Goal: Task Accomplishment & Management: Use online tool/utility

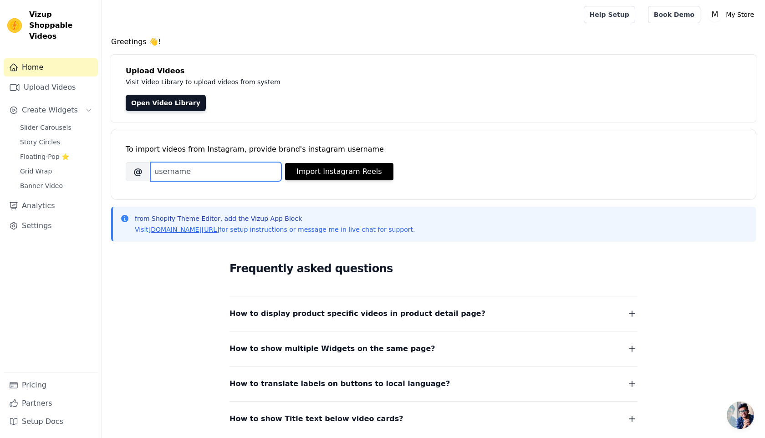
click at [230, 169] on input "Brand's Instagram Username" at bounding box center [215, 171] width 131 height 19
paste input "easy.drop23"
type input "easy.drop23"
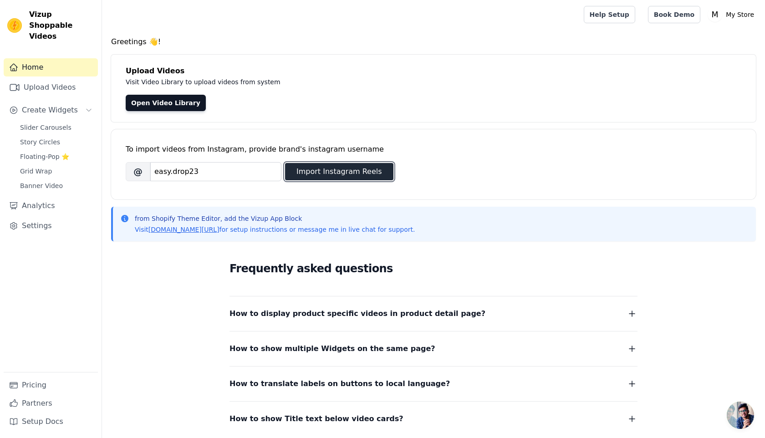
click at [312, 177] on button "Import Instagram Reels" at bounding box center [339, 171] width 108 height 17
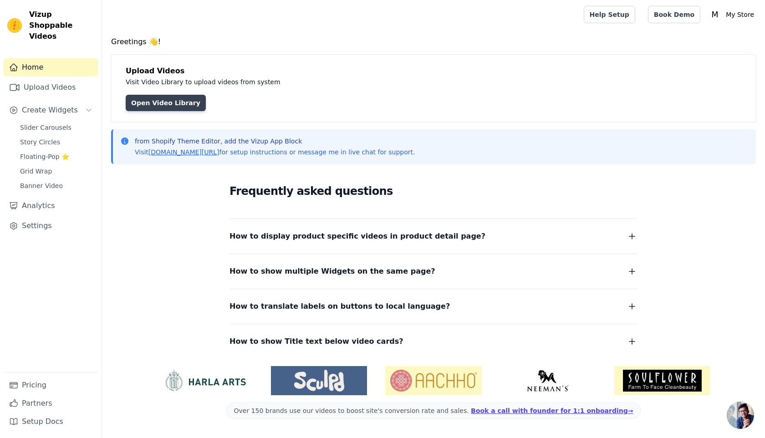
click at [188, 105] on link "Open Video Library" at bounding box center [166, 103] width 80 height 16
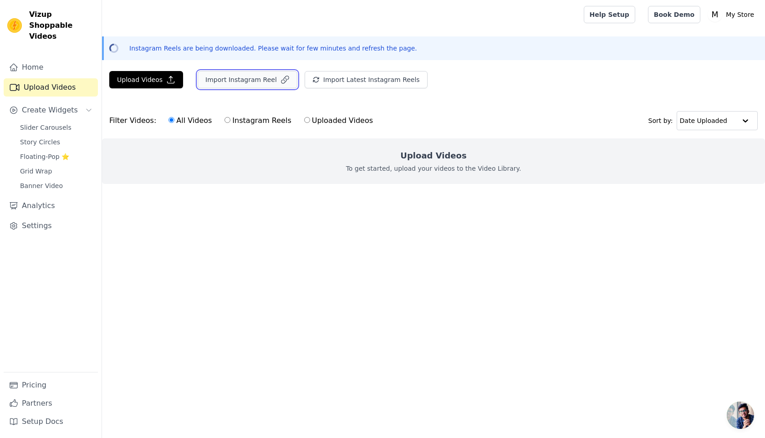
click at [259, 85] on button "Import Instagram Reel" at bounding box center [248, 79] width 100 height 17
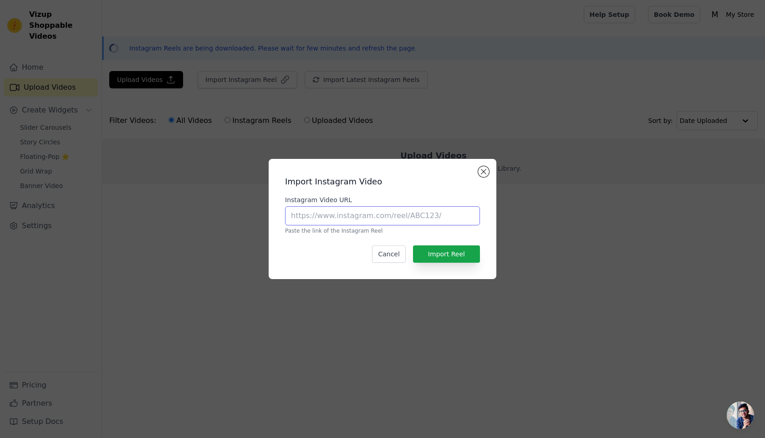
click at [324, 211] on input "Instagram Video URL" at bounding box center [382, 215] width 195 height 19
paste input "[URL][DOMAIN_NAME][DOMAIN_NAME]"
click at [433, 250] on button "Import Reel" at bounding box center [446, 253] width 67 height 17
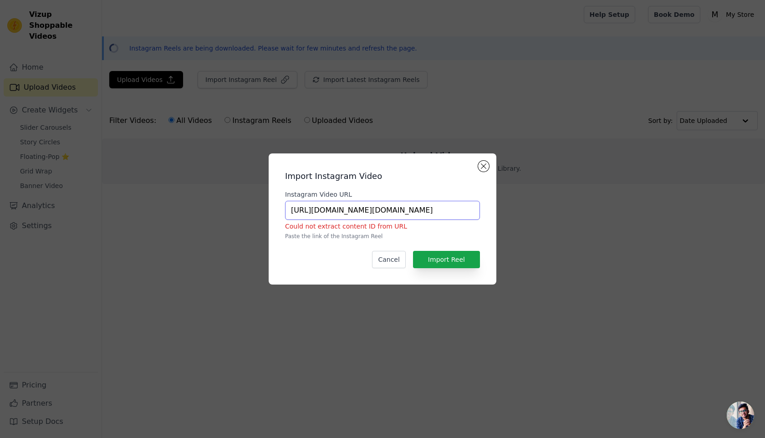
click at [438, 209] on input "[URL][DOMAIN_NAME][DOMAIN_NAME]" at bounding box center [382, 210] width 195 height 19
drag, startPoint x: 424, startPoint y: 209, endPoint x: 495, endPoint y: 212, distance: 71.5
click at [495, 212] on div "Import Instagram Video Instagram Video URL [URL][DOMAIN_NAME][DOMAIN_NAME] Coul…" at bounding box center [383, 218] width 228 height 131
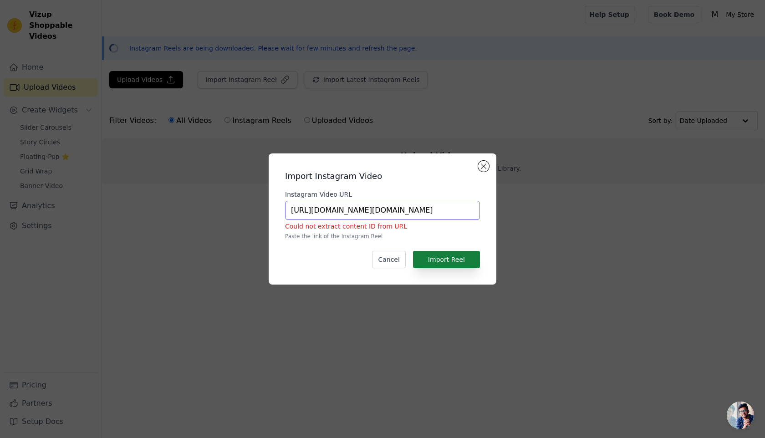
type input "[URL][DOMAIN_NAME][DOMAIN_NAME]"
click at [476, 261] on button "Import Reel" at bounding box center [446, 259] width 67 height 17
click at [484, 172] on div "Import Instagram Video Instagram Video URL [URL][DOMAIN_NAME][DOMAIN_NAME] Coul…" at bounding box center [382, 219] width 213 height 117
click at [484, 162] on button "Close modal" at bounding box center [483, 166] width 11 height 11
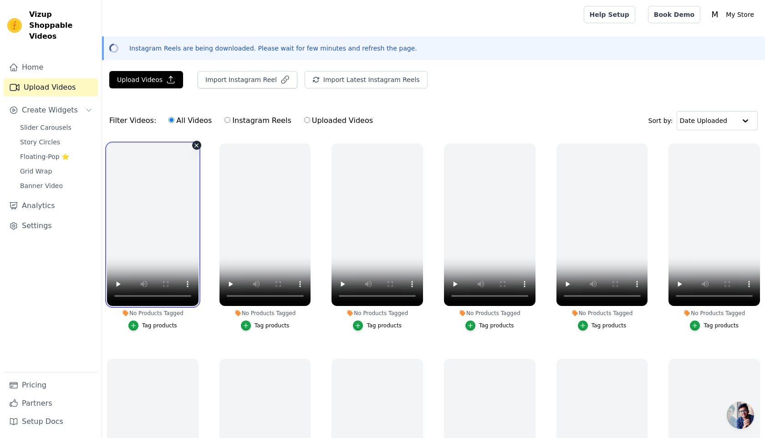
click at [156, 268] on video at bounding box center [153, 224] width 92 height 163
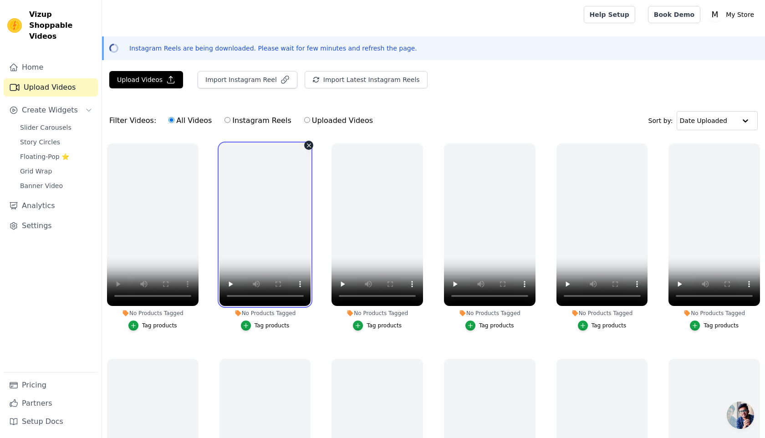
click at [262, 256] on video at bounding box center [265, 224] width 92 height 163
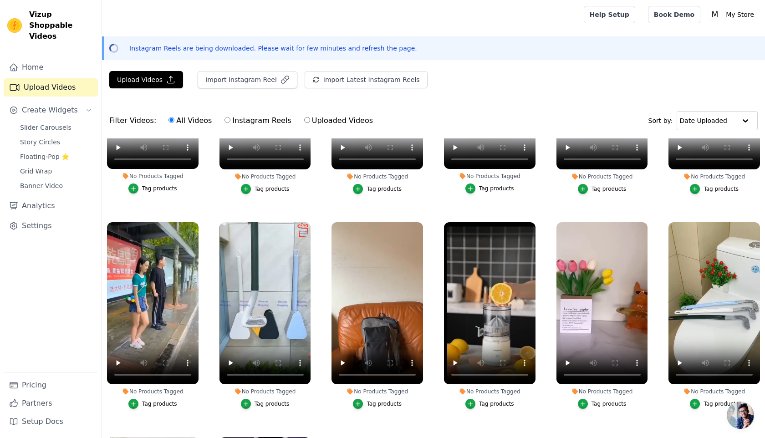
scroll to position [452, 0]
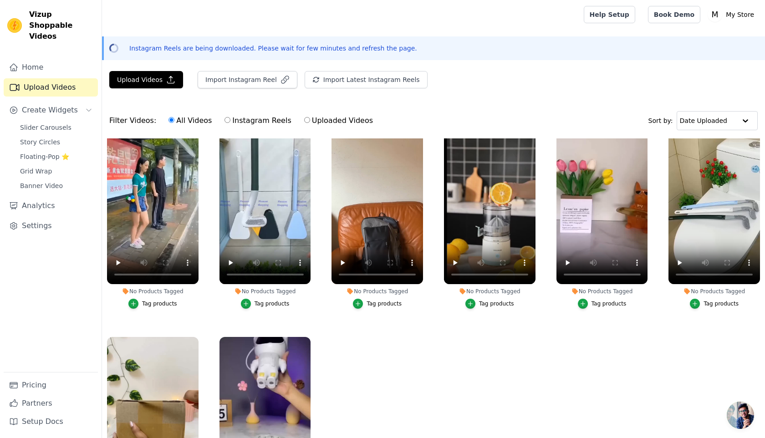
click at [158, 303] on div "Tag products" at bounding box center [159, 303] width 35 height 7
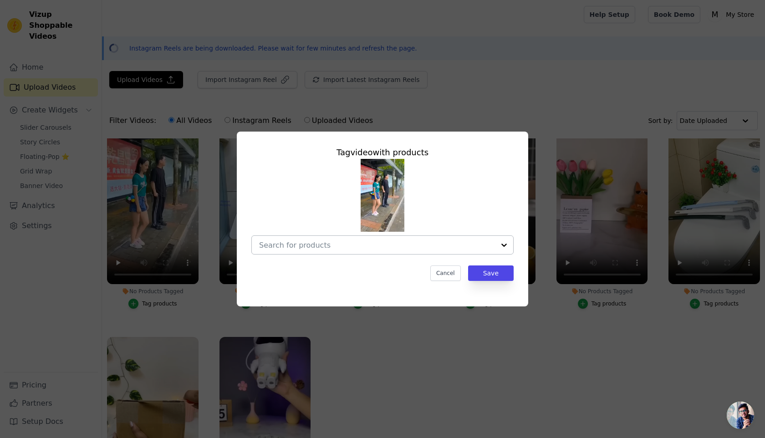
click at [311, 245] on input "No Products Tagged Tag video with products Cancel Save Tag products" at bounding box center [377, 245] width 236 height 9
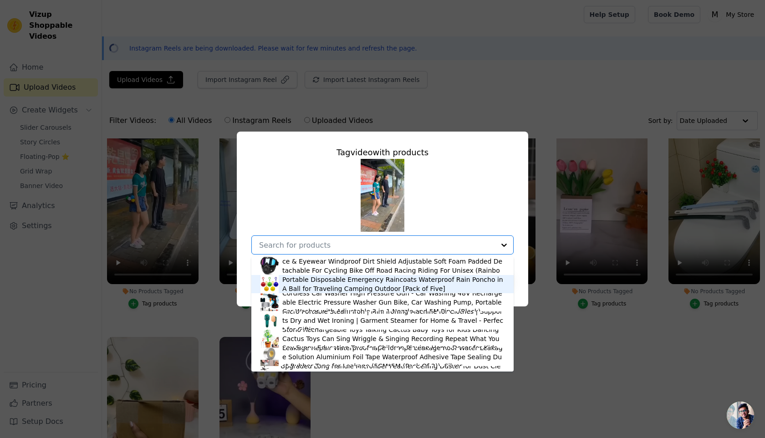
click at [322, 276] on div "Portable Disposable Emergency Raincoats Waterproof Rain Poncho in A Ball for Tr…" at bounding box center [393, 284] width 222 height 18
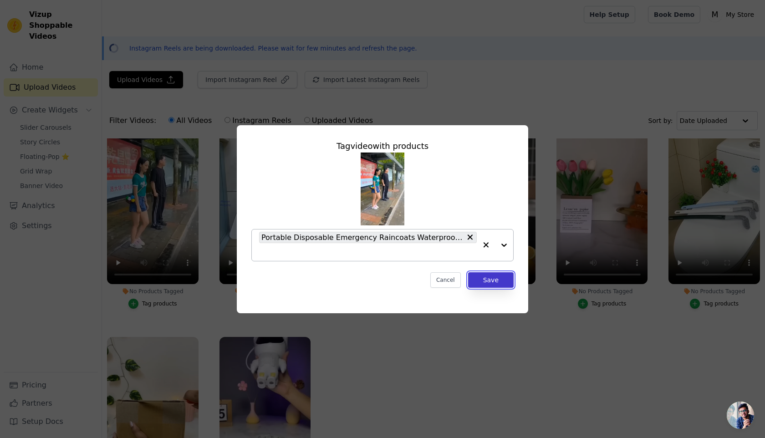
click at [480, 280] on button "Save" at bounding box center [491, 279] width 46 height 15
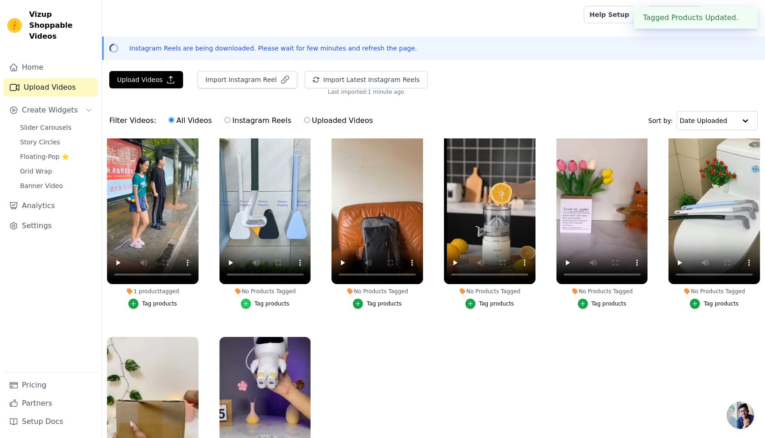
click at [249, 304] on icon "button" at bounding box center [246, 304] width 6 height 6
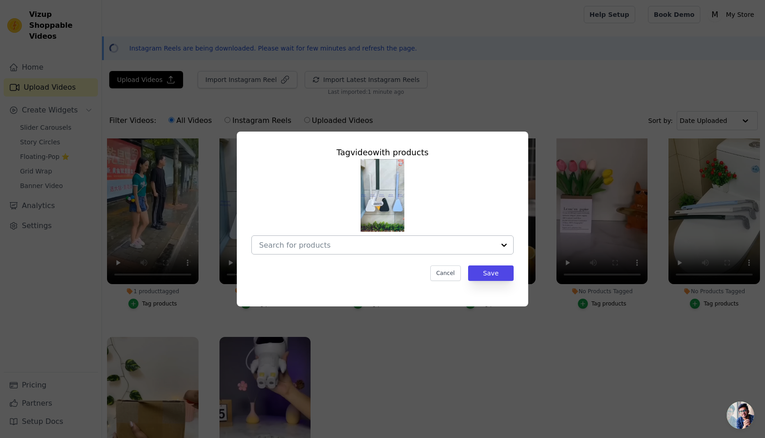
click at [386, 246] on input "No Products Tagged Tag video with products Cancel Save Tag products" at bounding box center [377, 245] width 236 height 9
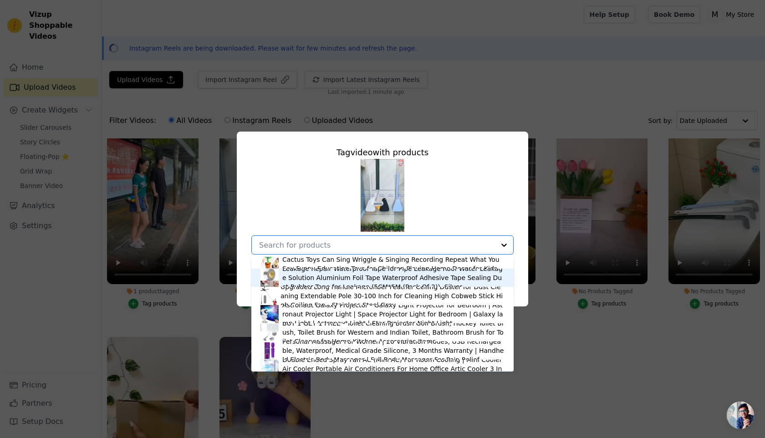
scroll to position [84, 0]
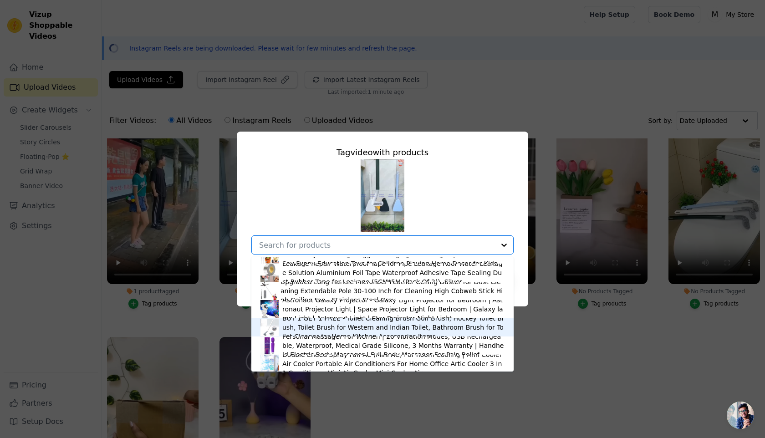
click at [316, 329] on div "BUY 1 GET 1 FREE - Toilet Cleaning Brush Golf Brush, Hockey Toilet Brush, Toile…" at bounding box center [393, 327] width 222 height 27
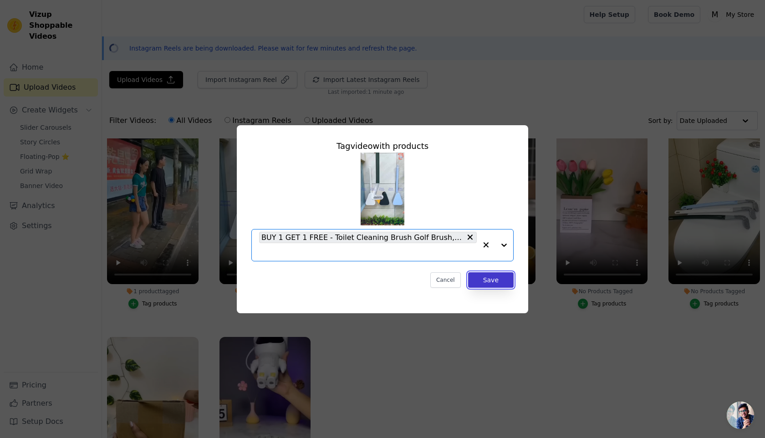
click at [495, 281] on button "Save" at bounding box center [491, 279] width 46 height 15
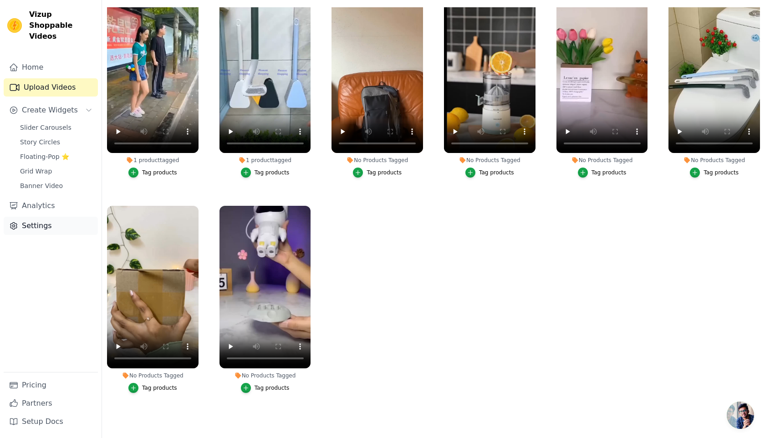
scroll to position [0, 0]
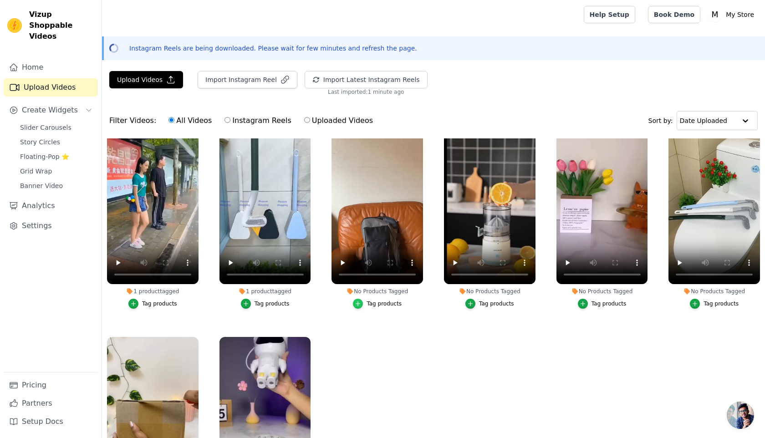
click at [358, 301] on icon "button" at bounding box center [358, 304] width 6 height 6
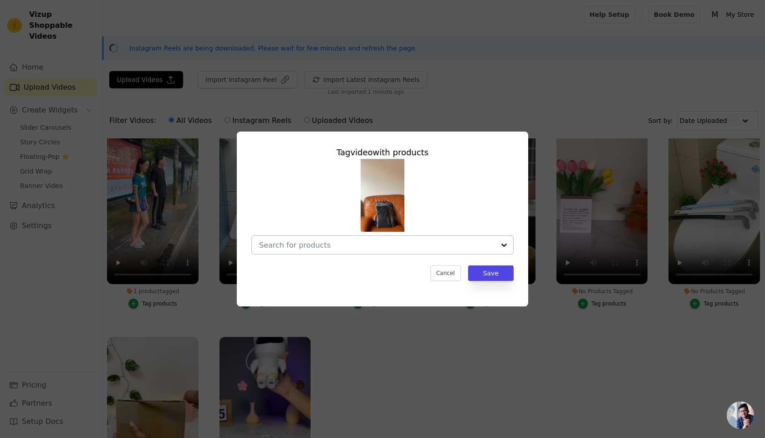
click at [394, 251] on div at bounding box center [377, 245] width 236 height 18
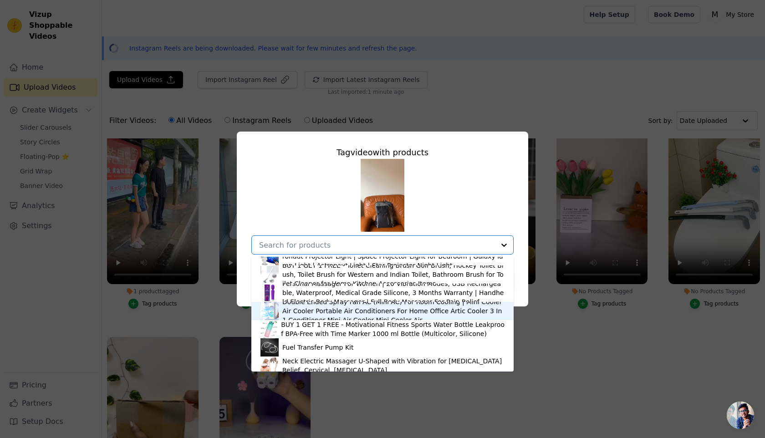
scroll to position [139, 0]
click at [375, 309] on div "Double Ended Spray Fan AC (Mini AC) For Room Cooling | Mini Cooler Air Cooler P…" at bounding box center [393, 309] width 222 height 27
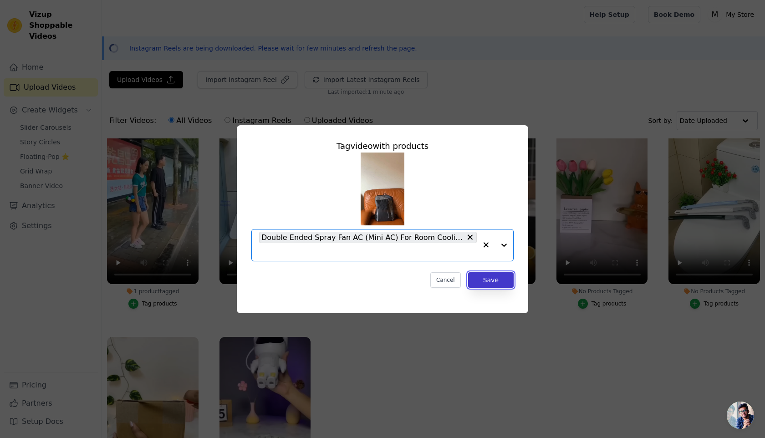
click at [485, 278] on button "Save" at bounding box center [491, 279] width 46 height 15
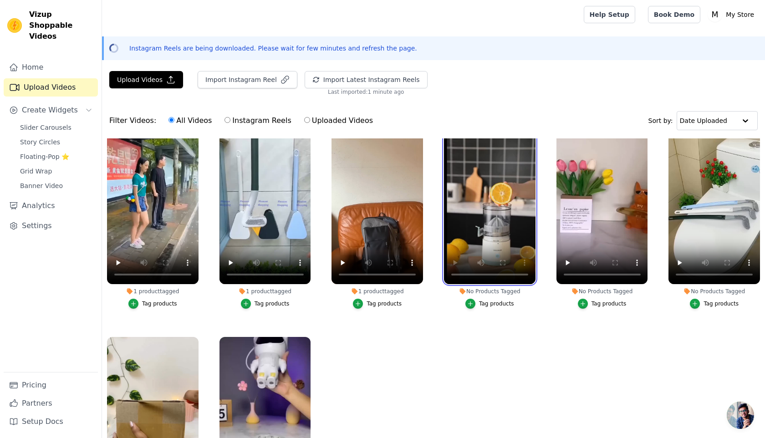
click at [488, 227] on video at bounding box center [490, 203] width 92 height 163
click at [470, 303] on icon "button" at bounding box center [470, 304] width 6 height 6
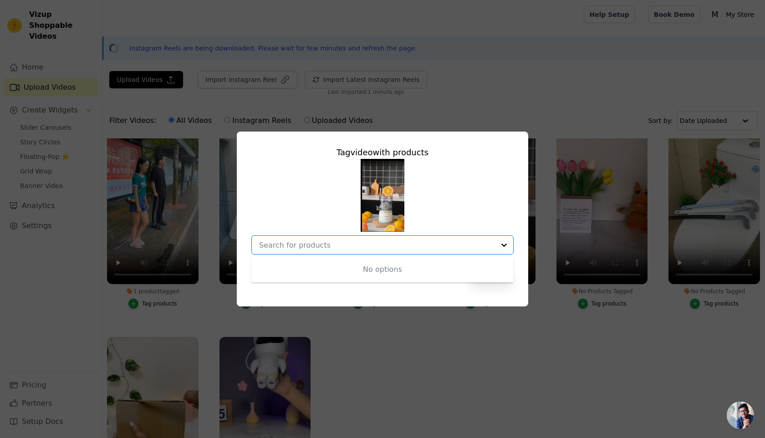
click at [478, 241] on input "No Products Tagged Tag video with products No options Option undefined, selecte…" at bounding box center [377, 245] width 236 height 9
click at [455, 248] on input "No Products Tagged Tag video with products Option undefined, selected. Cancel S…" at bounding box center [377, 245] width 236 height 9
click at [489, 245] on input "No Products Tagged Tag video with products No options Option undefined, selecte…" at bounding box center [377, 245] width 236 height 9
click at [447, 276] on button "Cancel" at bounding box center [445, 272] width 31 height 15
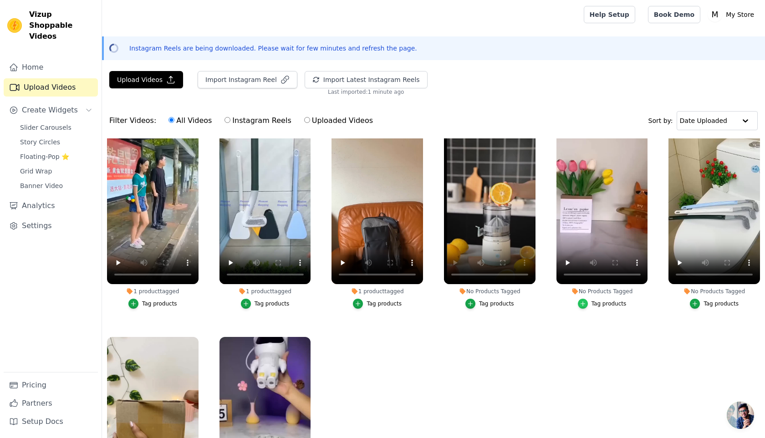
click at [583, 301] on icon "button" at bounding box center [583, 304] width 6 height 6
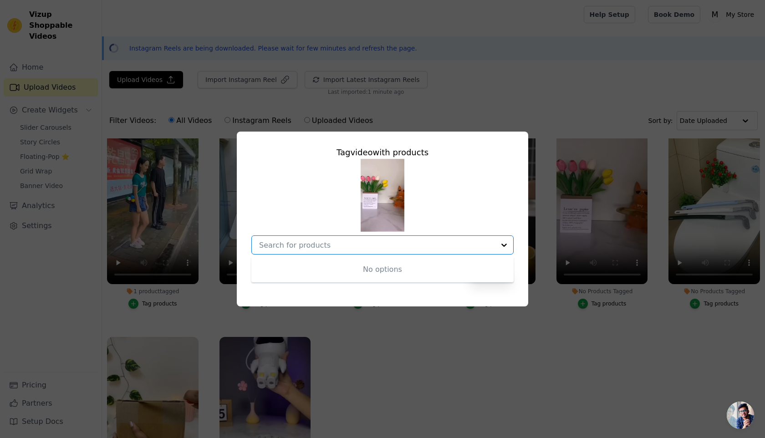
click at [475, 277] on div "No options" at bounding box center [382, 270] width 262 height 26
click at [504, 246] on div at bounding box center [504, 245] width 18 height 18
click at [453, 276] on button "Cancel" at bounding box center [445, 272] width 31 height 15
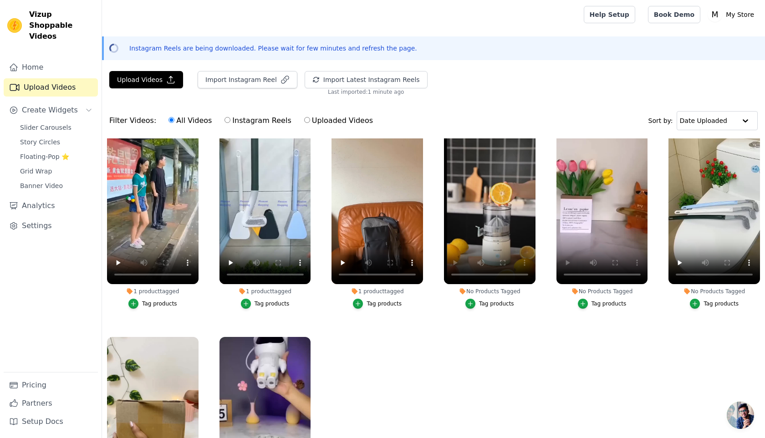
click at [598, 121] on div "Filter Videos: All Videos Instagram Reels Uploaded Videos Sort by: Date Uploaded" at bounding box center [433, 121] width 663 height 36
click at [577, 248] on video at bounding box center [602, 203] width 92 height 163
click at [577, 218] on video at bounding box center [602, 203] width 92 height 163
click at [588, 245] on video at bounding box center [602, 203] width 92 height 163
click at [583, 307] on div "button" at bounding box center [583, 304] width 10 height 10
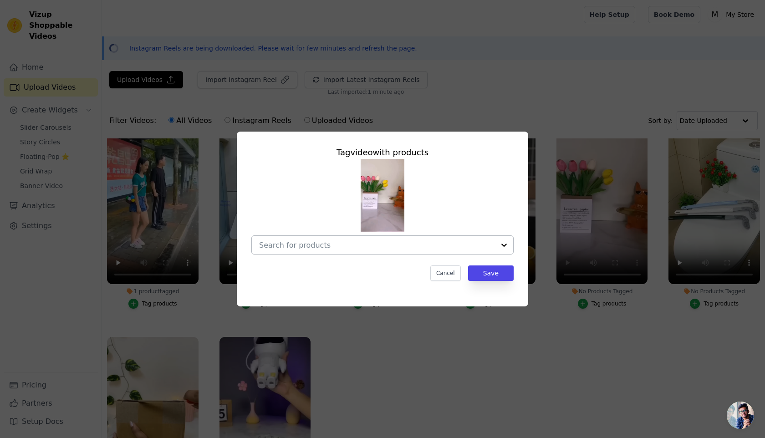
click at [464, 246] on input "No Products Tagged Tag video with products Cancel Save Tag products" at bounding box center [377, 245] width 236 height 9
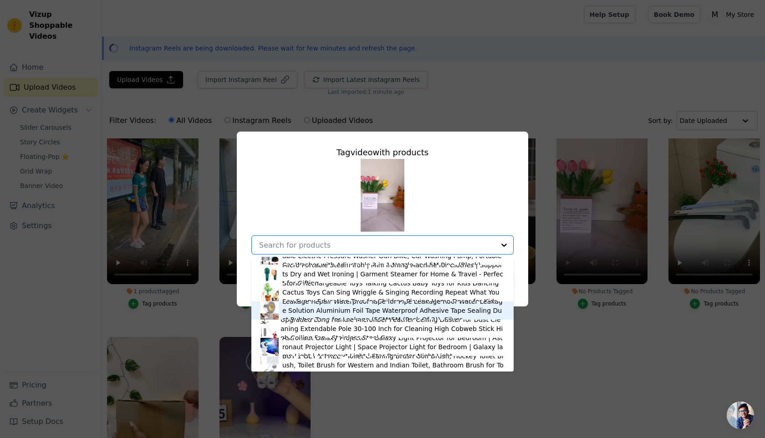
scroll to position [64, 0]
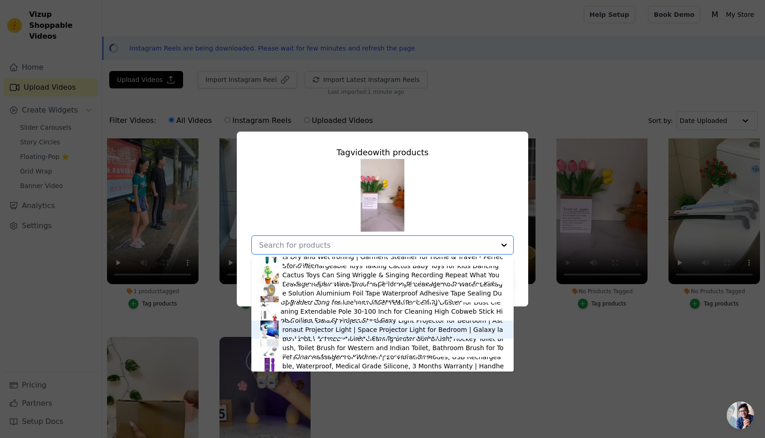
click at [405, 334] on div "Astronaut Galaxy Projector - Galaxy Light Projector for Bedroom | Astronaut Pro…" at bounding box center [393, 329] width 222 height 27
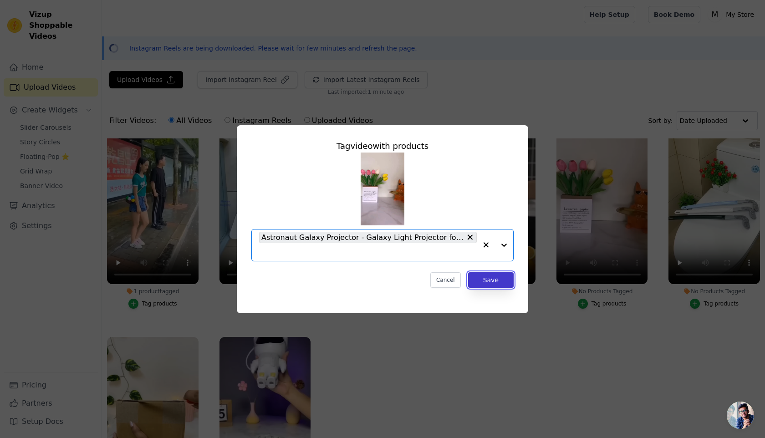
click at [482, 286] on button "Save" at bounding box center [491, 279] width 46 height 15
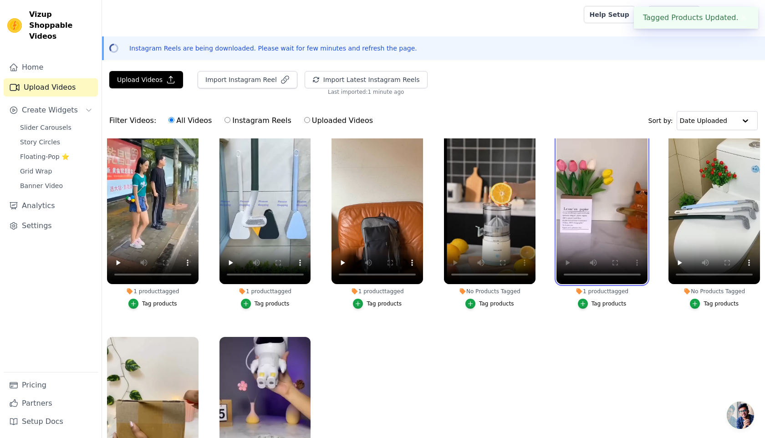
click at [587, 250] on video at bounding box center [602, 203] width 92 height 163
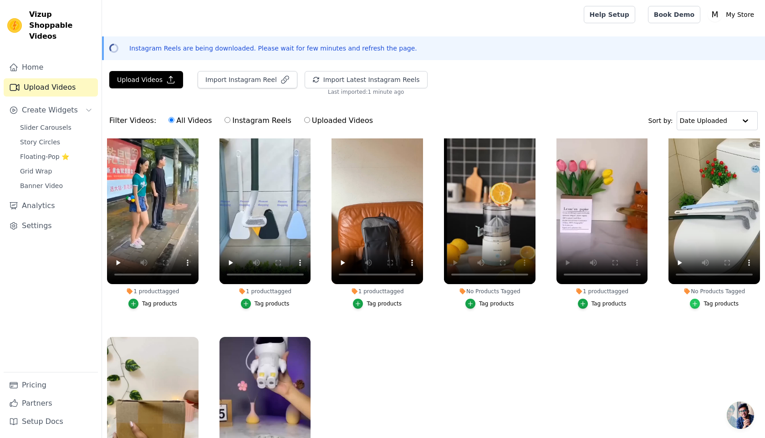
click at [698, 301] on icon "button" at bounding box center [695, 304] width 6 height 6
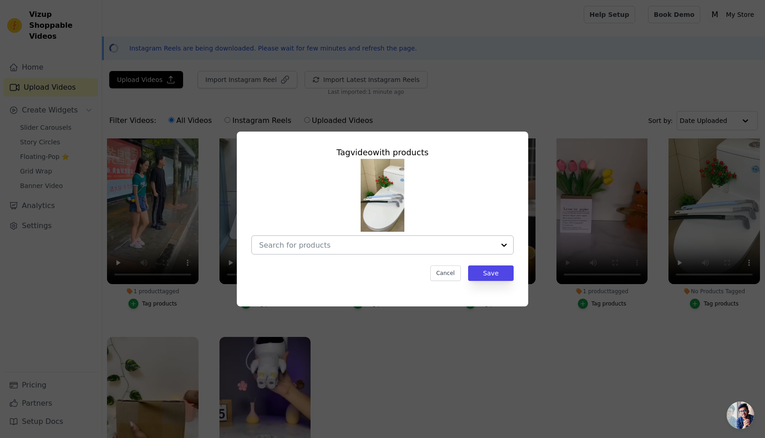
click at [444, 250] on div at bounding box center [377, 245] width 236 height 18
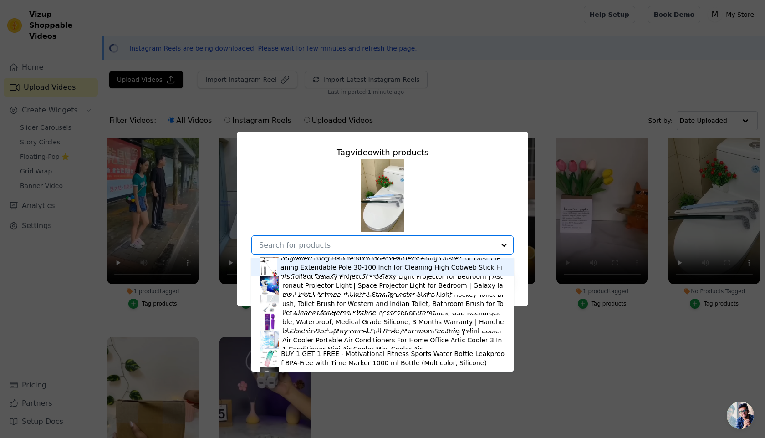
scroll to position [109, 0]
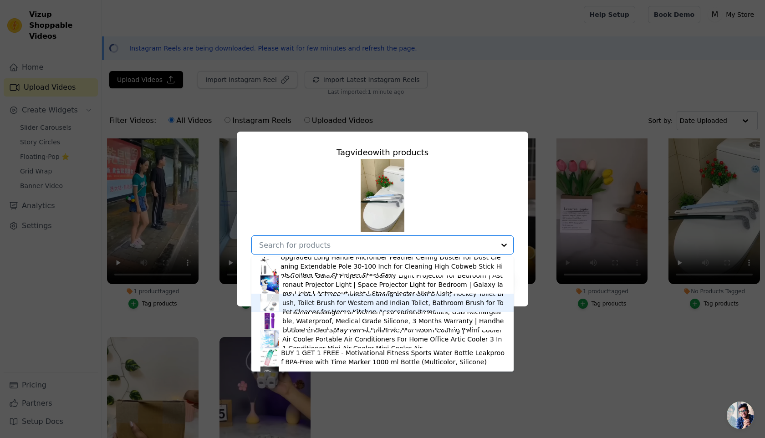
click at [375, 305] on div "BUY 1 GET 1 FREE - Toilet Cleaning Brush Golf Brush, Hockey Toilet Brush, Toile…" at bounding box center [393, 302] width 222 height 27
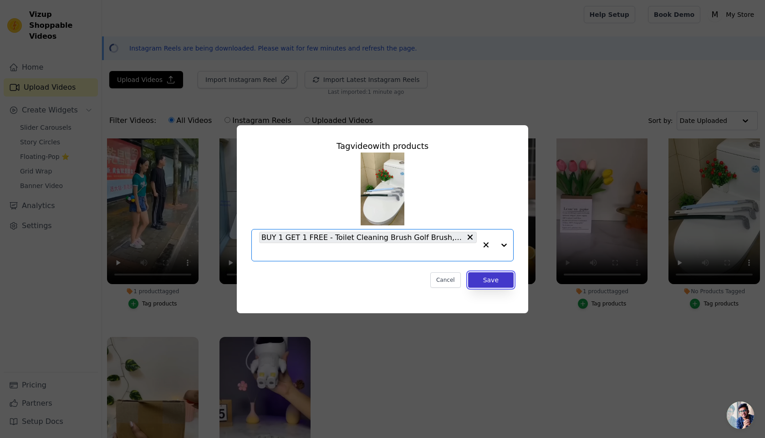
click at [490, 279] on button "Save" at bounding box center [491, 279] width 46 height 15
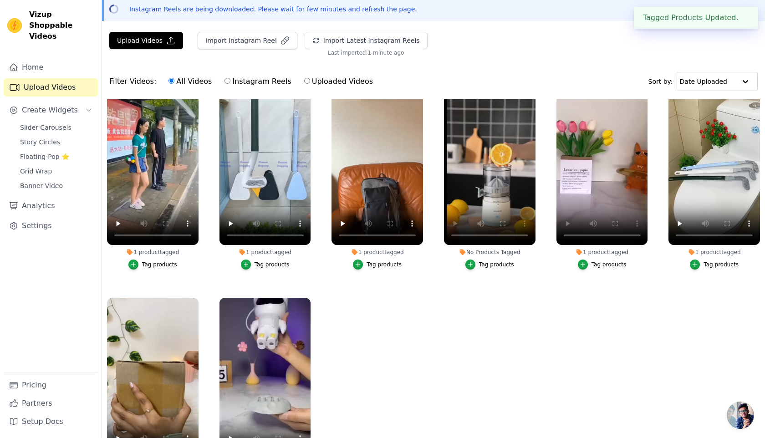
scroll to position [41, 0]
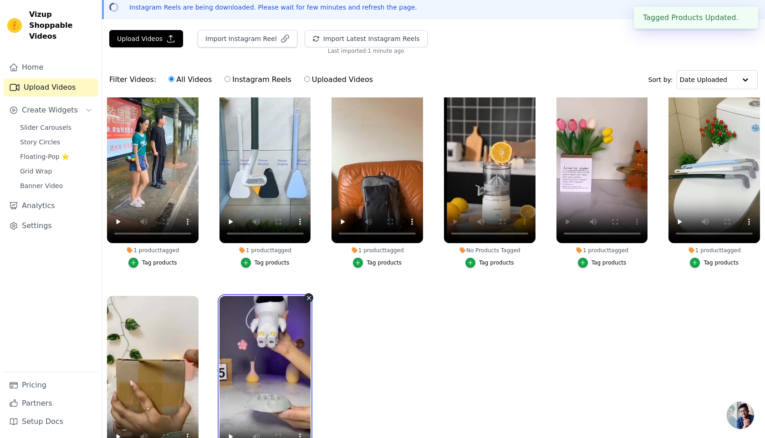
click at [268, 357] on video at bounding box center [265, 377] width 92 height 163
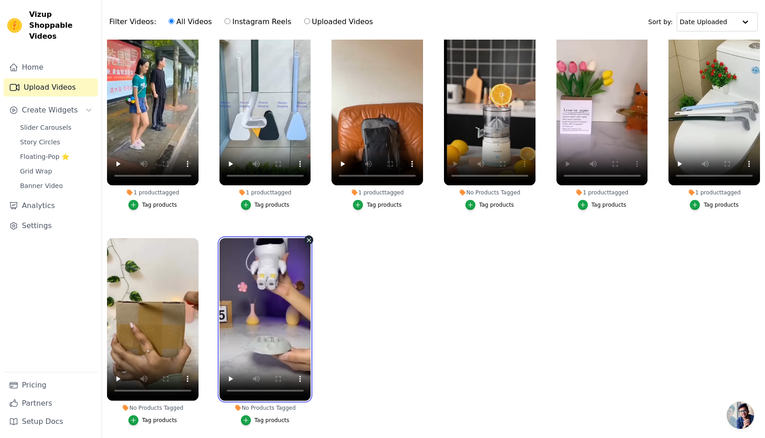
scroll to position [106, 0]
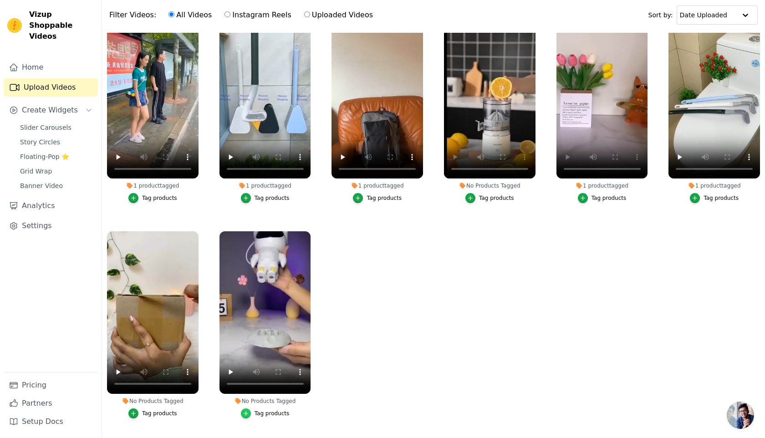
click at [248, 411] on icon "button" at bounding box center [246, 413] width 6 height 6
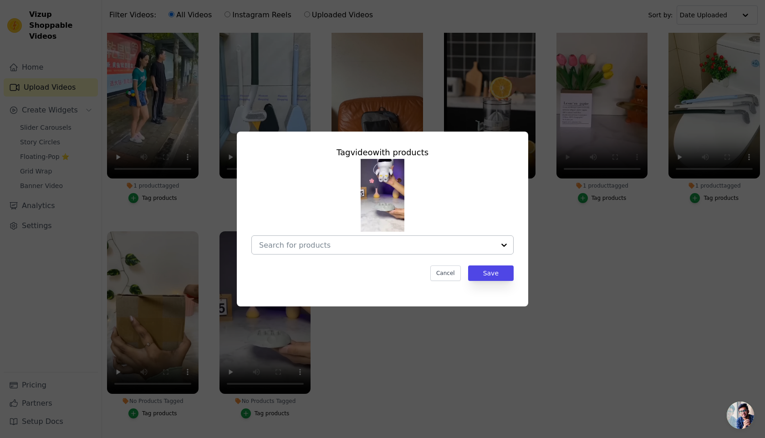
click at [385, 250] on div at bounding box center [377, 245] width 236 height 18
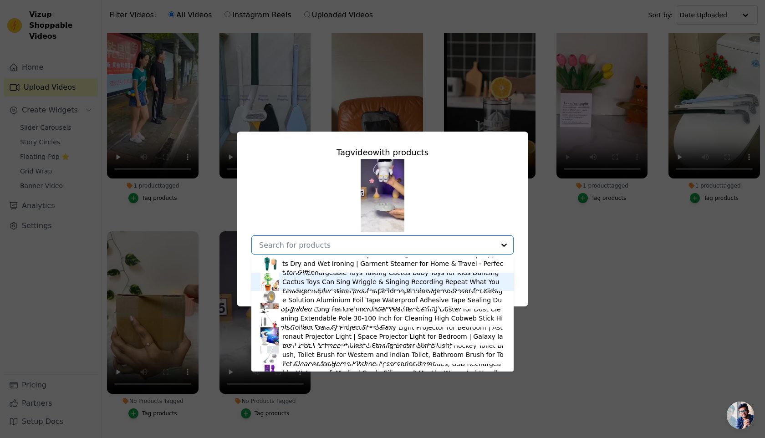
scroll to position [78, 0]
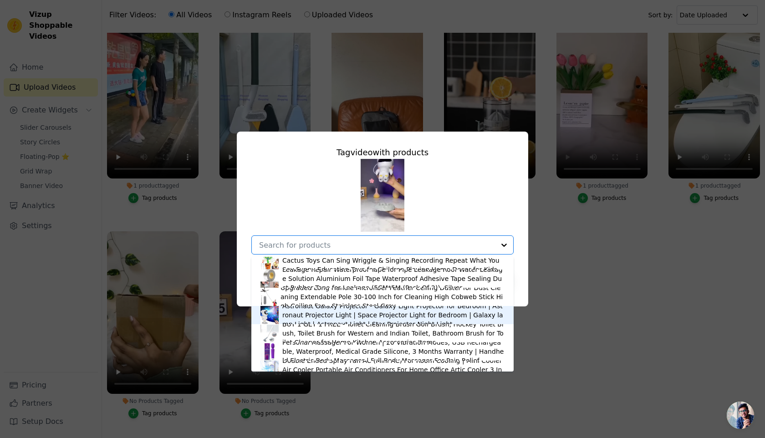
click at [320, 319] on div "Astronaut Galaxy Projector - Galaxy Light Projector for Bedroom | Astronaut Pro…" at bounding box center [393, 314] width 222 height 27
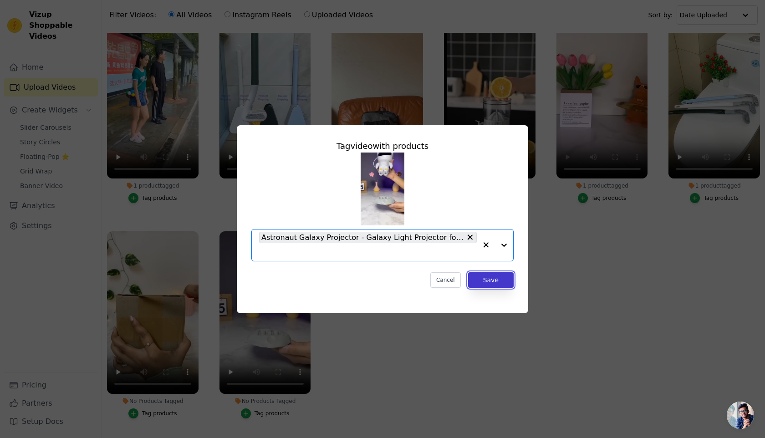
click at [506, 283] on button "Save" at bounding box center [491, 279] width 46 height 15
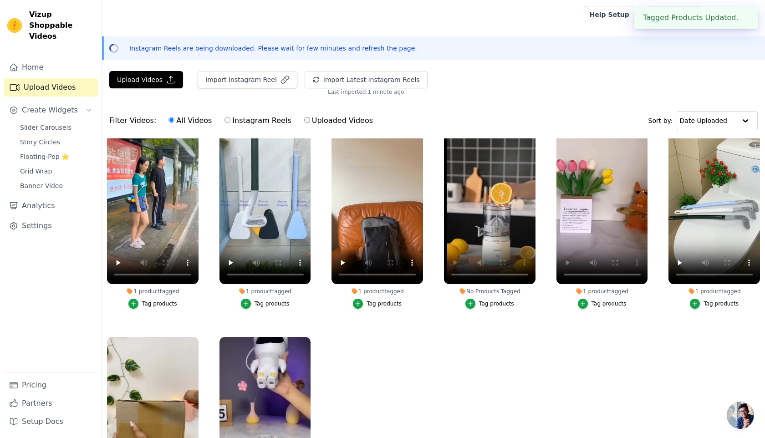
scroll to position [106, 0]
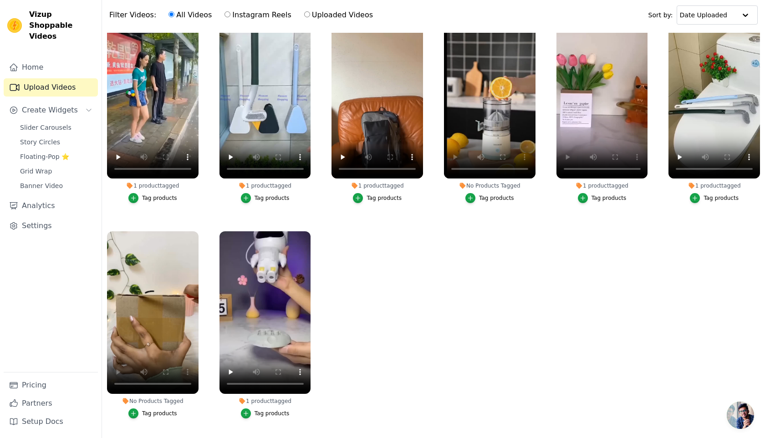
click at [139, 414] on button "Tag products" at bounding box center [152, 413] width 49 height 10
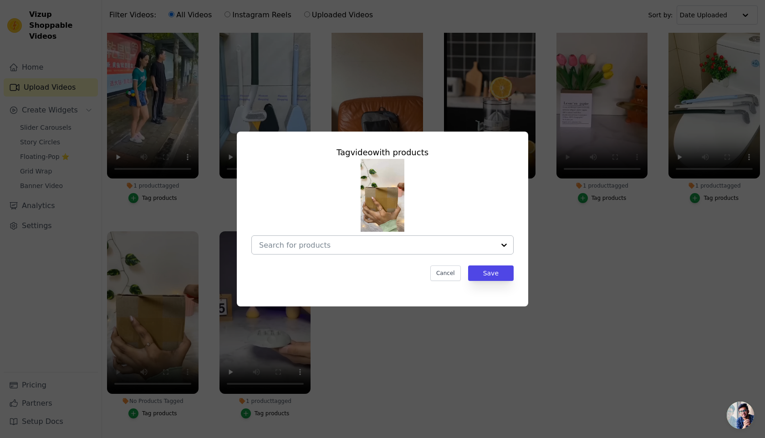
click at [333, 250] on div at bounding box center [377, 245] width 236 height 18
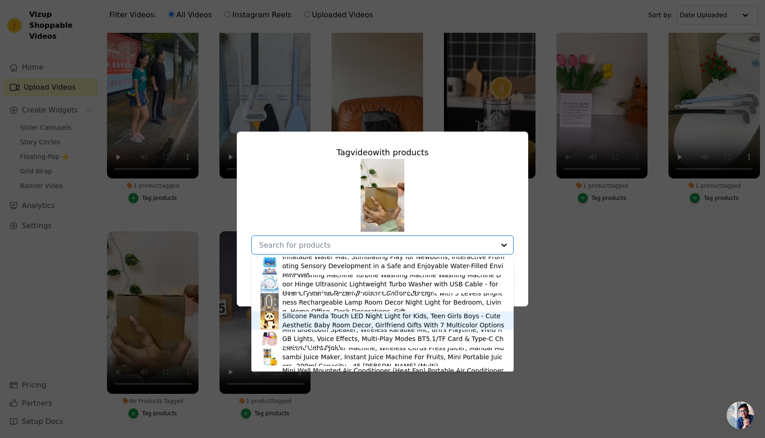
scroll to position [468, 0]
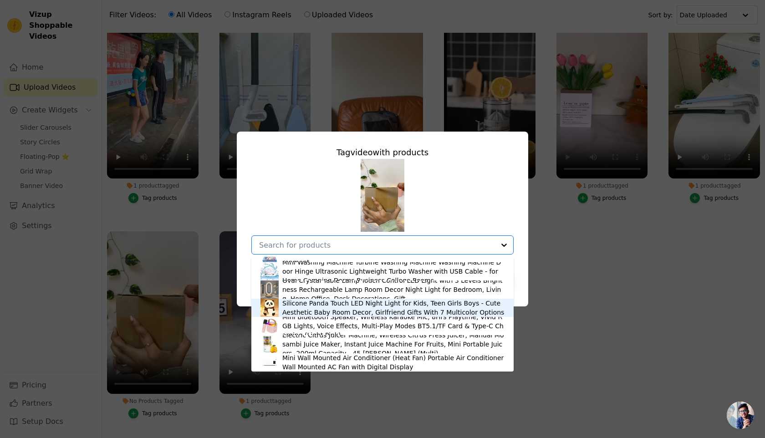
click at [315, 307] on div "Silicone Panda Touch LED Night Light for Kids, Teen Girls Boys - Cute Aesthetic…" at bounding box center [393, 308] width 222 height 18
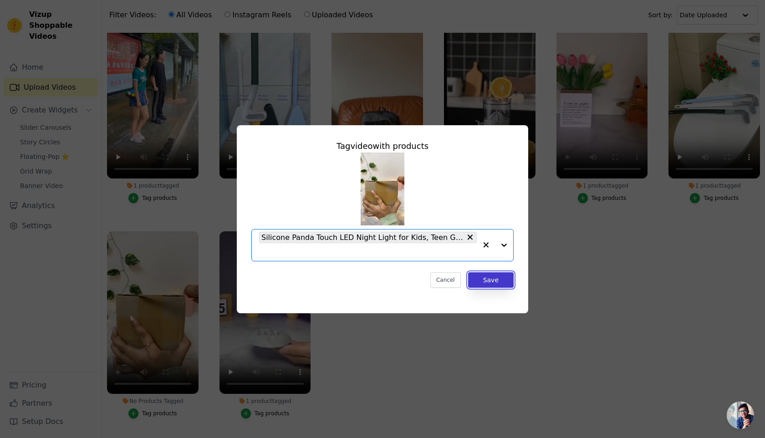
click at [485, 282] on button "Save" at bounding box center [491, 279] width 46 height 15
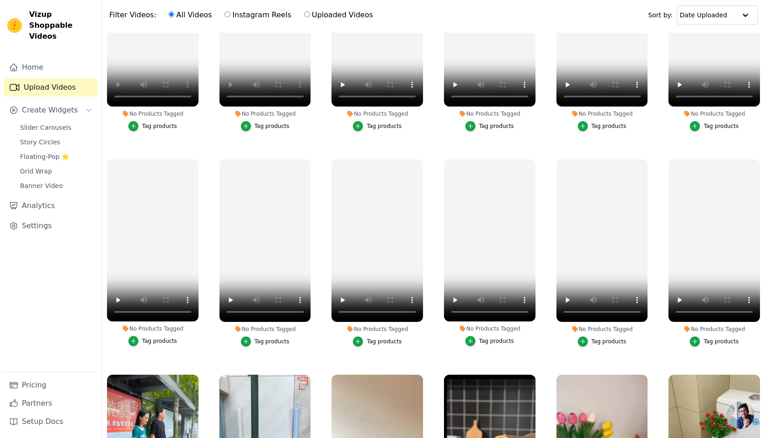
scroll to position [0, 0]
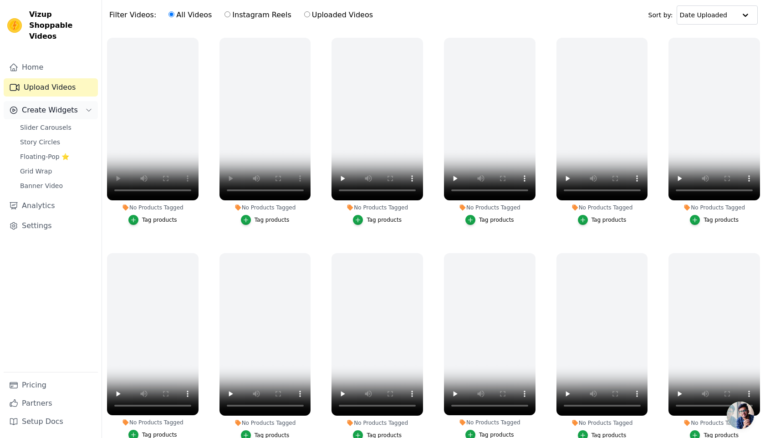
click at [69, 105] on span "Create Widgets" at bounding box center [50, 110] width 56 height 11
click at [71, 105] on span "Create Widgets" at bounding box center [50, 110] width 56 height 11
click at [61, 123] on span "Slider Carousels" at bounding box center [45, 127] width 51 height 9
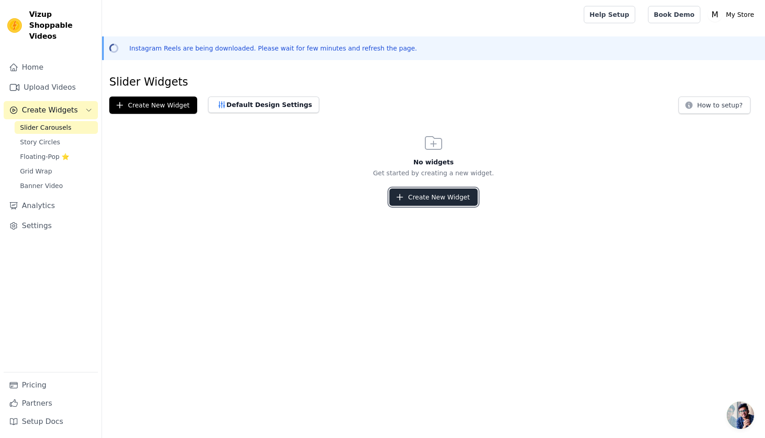
click at [412, 197] on button "Create New Widget" at bounding box center [433, 197] width 88 height 17
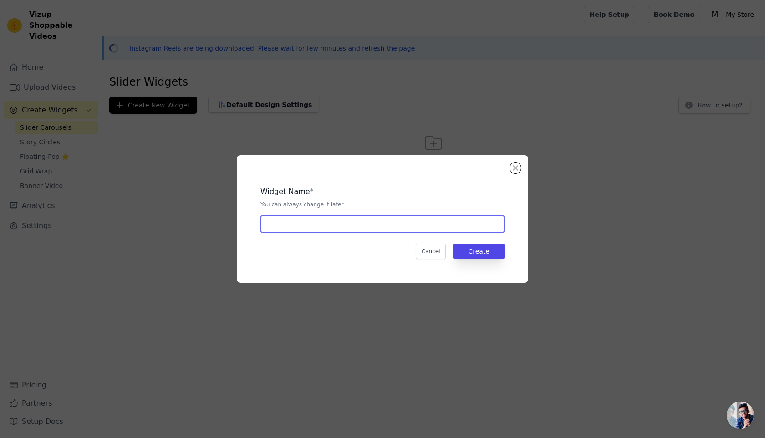
click at [410, 225] on input "text" at bounding box center [382, 223] width 244 height 17
type input "insta"
click at [491, 248] on button "Create" at bounding box center [478, 251] width 51 height 15
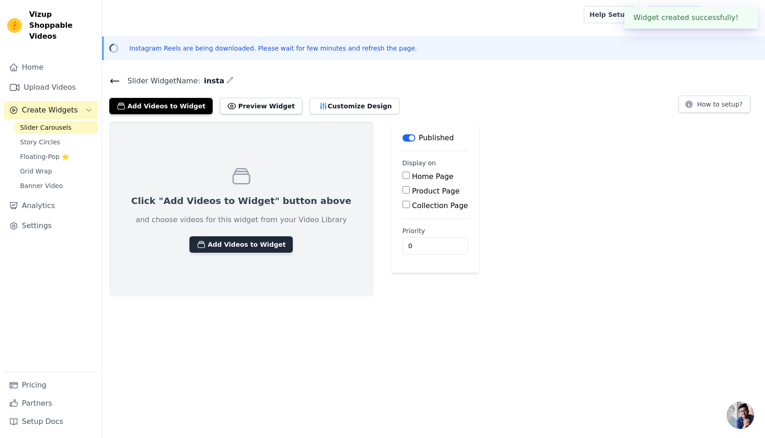
click at [264, 245] on button "Add Videos to Widget" at bounding box center [240, 244] width 103 height 16
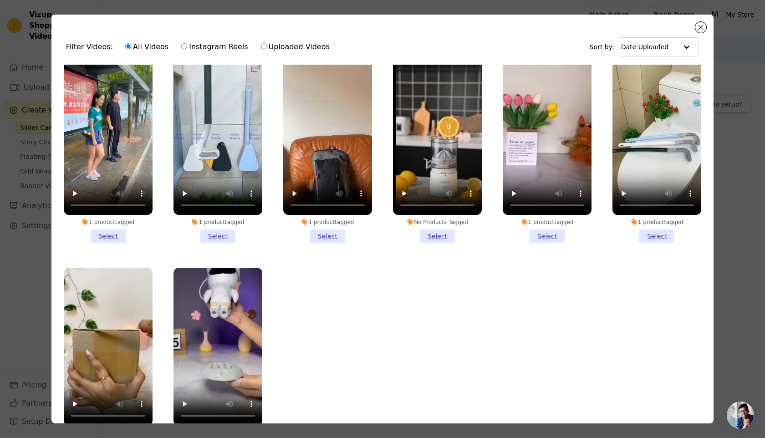
scroll to position [79, 0]
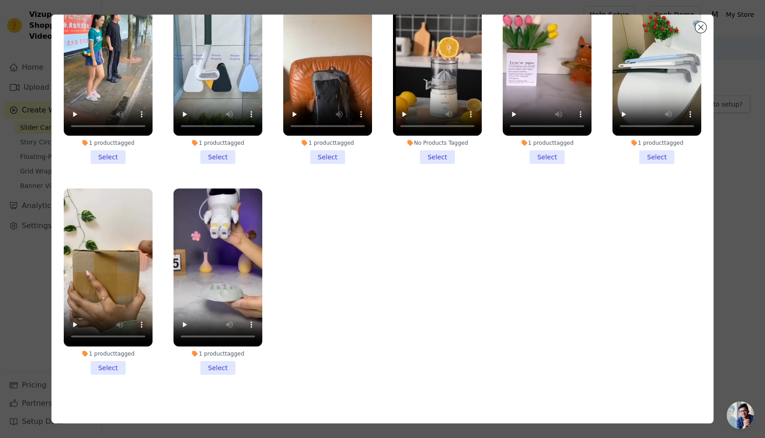
click at [109, 161] on li "1 product tagged Select" at bounding box center [108, 71] width 89 height 186
click at [0, 0] on input "1 product tagged Select" at bounding box center [0, 0] width 0 height 0
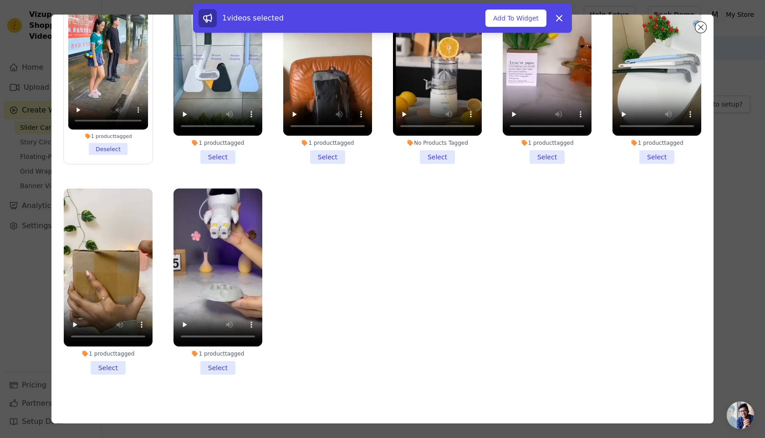
click at [231, 162] on li "1 product tagged Select" at bounding box center [218, 71] width 89 height 186
click at [0, 0] on input "1 product tagged Select" at bounding box center [0, 0] width 0 height 0
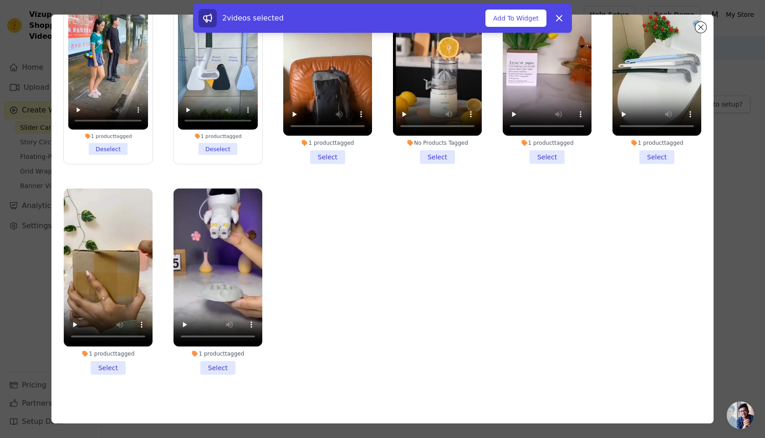
click at [343, 156] on li "1 product tagged Select" at bounding box center [327, 71] width 89 height 186
click at [0, 0] on input "1 product tagged Select" at bounding box center [0, 0] width 0 height 0
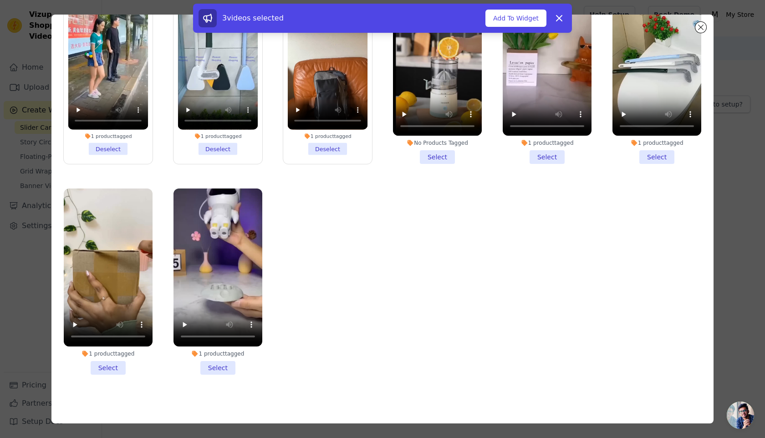
click at [538, 158] on li "1 product tagged Select" at bounding box center [547, 71] width 89 height 186
click at [0, 0] on input "1 product tagged Select" at bounding box center [0, 0] width 0 height 0
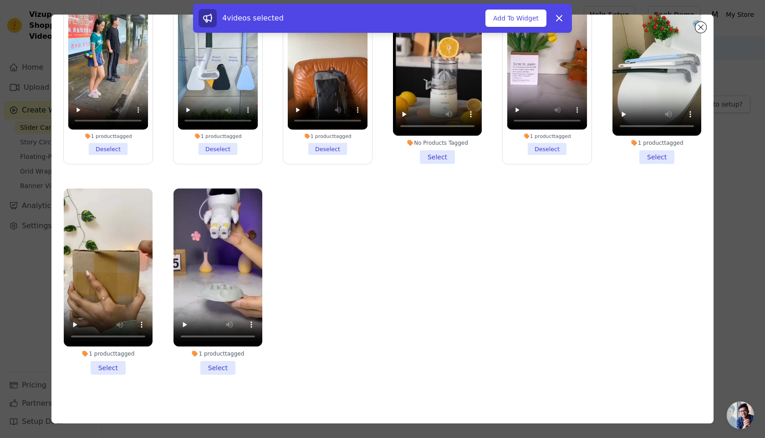
click at [669, 162] on li "1 product tagged Select" at bounding box center [656, 71] width 89 height 186
click at [0, 0] on input "1 product tagged Select" at bounding box center [0, 0] width 0 height 0
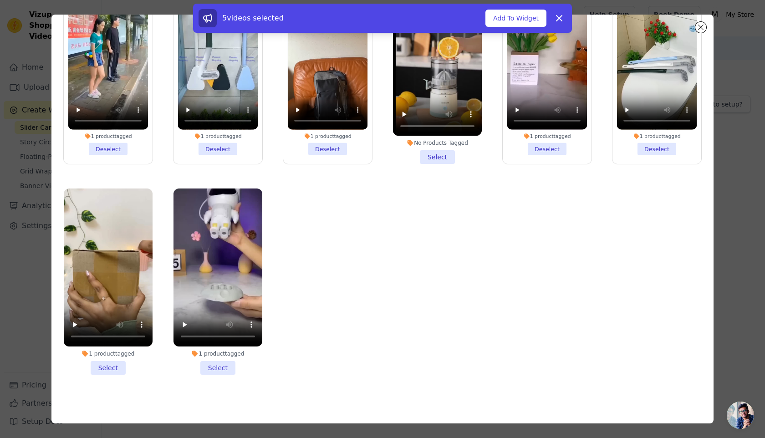
click at [226, 372] on li "1 product tagged Select" at bounding box center [218, 282] width 89 height 186
click at [0, 0] on input "1 product tagged Select" at bounding box center [0, 0] width 0 height 0
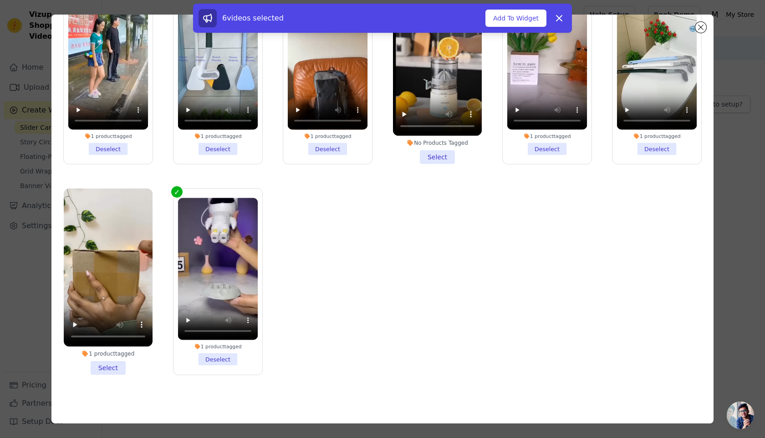
click at [117, 367] on li "1 product tagged Select" at bounding box center [108, 282] width 89 height 186
click at [0, 0] on input "1 product tagged Select" at bounding box center [0, 0] width 0 height 0
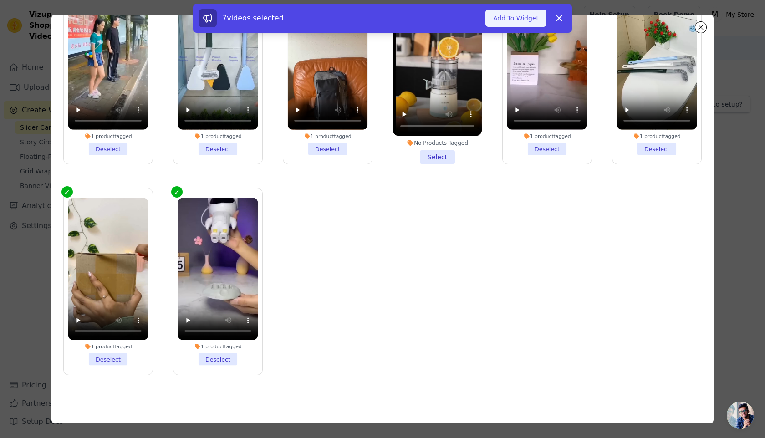
click at [505, 17] on button "Add To Widget" at bounding box center [515, 18] width 61 height 17
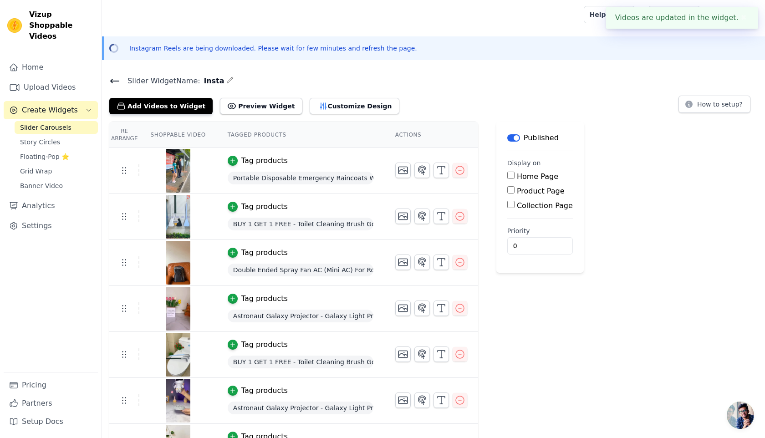
click at [512, 176] on input "Home Page" at bounding box center [510, 175] width 7 height 7
checkbox input "true"
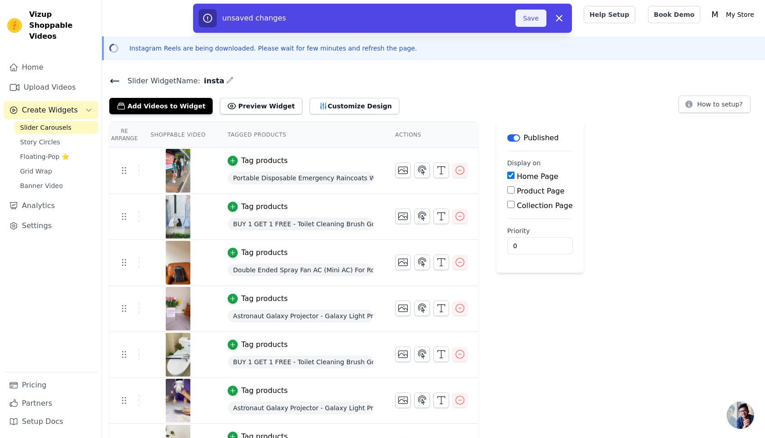
click at [539, 20] on button "Save" at bounding box center [530, 18] width 31 height 17
